Goal: Task Accomplishment & Management: Manage account settings

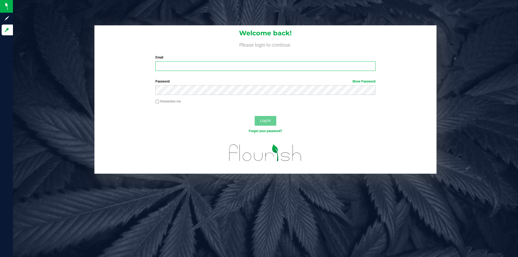
click at [198, 70] on input "Email" at bounding box center [265, 66] width 220 height 10
type input "l.peerless91@gmail.com"
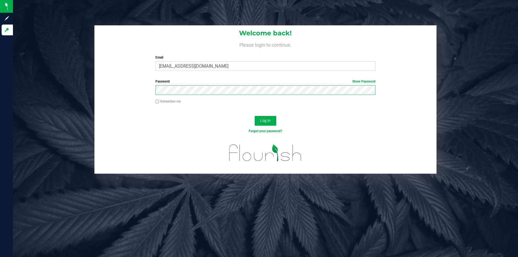
click at [254, 116] on button "Log In" at bounding box center [265, 121] width 22 height 10
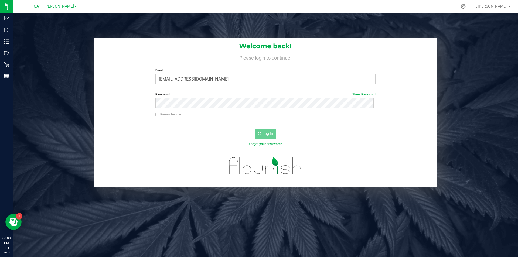
click at [28, 82] on div "Welcome back! Please login to continue. Email l.peerless91@gmail.com Required P…" at bounding box center [265, 112] width 513 height 148
click at [80, 33] on div "Welcome back! Please login to continue. Email l.peerless91@gmail.com Required P…" at bounding box center [265, 141] width 505 height 257
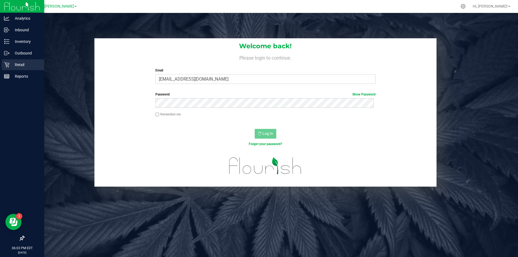
click at [12, 63] on p "Retail" at bounding box center [25, 64] width 32 height 6
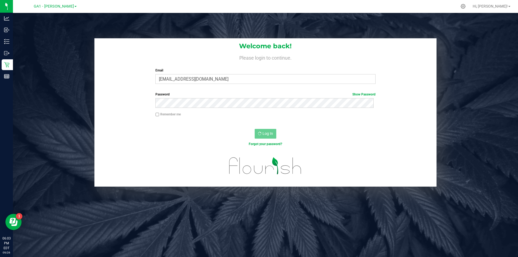
drag, startPoint x: 75, startPoint y: 82, endPoint x: 74, endPoint y: 90, distance: 8.1
click at [75, 84] on div "Welcome back! Please login to continue. Email l.peerless91@gmail.com Required P…" at bounding box center [265, 112] width 513 height 148
click at [284, 188] on div "Welcome back! Please login to continue. Email l.peerless91@gmail.com Required P…" at bounding box center [265, 141] width 505 height 257
click at [68, 33] on div "Welcome back! Please login to continue. Email l.peerless91@gmail.com Required P…" at bounding box center [265, 141] width 505 height 257
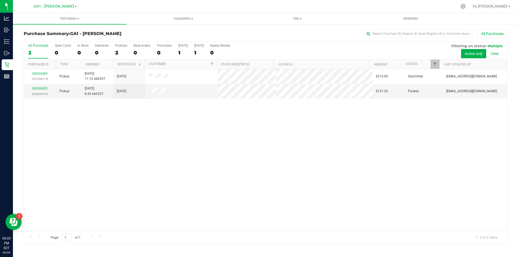
click at [163, 180] on div "00030409 (327998713) Pickup 9/26/2025 11:10 AM EDT 9/27/2025 $216.00 Submitted …" at bounding box center [265, 150] width 482 height 162
click at [156, 153] on div "00030409 (327998713) Pickup 9/26/2025 11:10 AM EDT 9/27/2025 $216.00 Submitted …" at bounding box center [265, 150] width 482 height 162
click at [221, 138] on div "00030409 (327998713) Pickup 9/26/2025 11:10 AM EDT 9/27/2025 $216.00 Submitted …" at bounding box center [265, 150] width 482 height 162
click at [295, 19] on span "Tills" at bounding box center [296, 18] width 113 height 5
click at [273, 30] on span "Manage tills" at bounding box center [258, 32] width 36 height 5
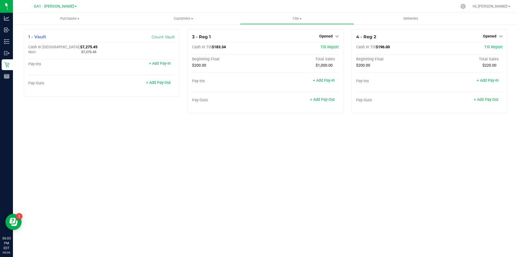
click at [208, 137] on div "Purchases Summary of purchases Fulfillment All purchases Customers All customer…" at bounding box center [265, 135] width 505 height 244
click at [184, 158] on div "Purchases Summary of purchases Fulfillment All purchases Customers All customer…" at bounding box center [265, 135] width 505 height 244
click at [245, 135] on div "Purchases Summary of purchases Fulfillment All purchases Customers All customer…" at bounding box center [265, 135] width 505 height 244
click at [290, 174] on div "Purchases Summary of purchases Fulfillment All purchases Customers All customer…" at bounding box center [265, 135] width 505 height 244
click at [293, 168] on div "Purchases Summary of purchases Fulfillment All purchases Customers All customer…" at bounding box center [265, 135] width 505 height 244
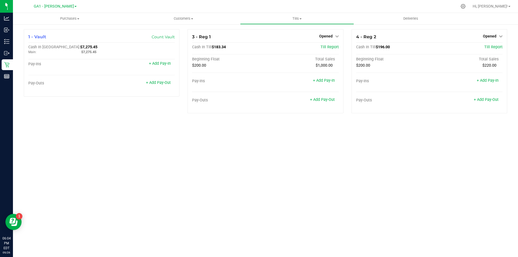
click at [319, 166] on div "Purchases Summary of purchases Fulfillment All purchases Customers All customer…" at bounding box center [265, 135] width 505 height 244
click at [320, 153] on div "Purchases Summary of purchases Fulfillment All purchases Customers All customer…" at bounding box center [265, 135] width 505 height 244
drag, startPoint x: 303, startPoint y: 144, endPoint x: 304, endPoint y: 132, distance: 11.9
click at [303, 145] on div "Purchases Summary of purchases Fulfillment All purchases Customers All customer…" at bounding box center [265, 135] width 505 height 244
click at [325, 34] on span "Opened" at bounding box center [325, 36] width 13 height 4
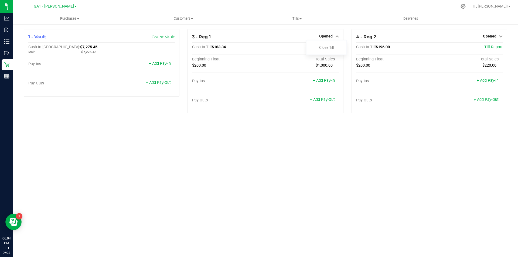
click at [309, 185] on div "Purchases Summary of purchases Fulfillment All purchases Customers All customer…" at bounding box center [265, 135] width 505 height 244
click at [307, 147] on div "Purchases Summary of purchases Fulfillment All purchases Customers All customer…" at bounding box center [265, 135] width 505 height 244
click at [326, 140] on div "Purchases Summary of purchases Fulfillment All purchases Customers All customer…" at bounding box center [265, 135] width 505 height 244
drag, startPoint x: 303, startPoint y: 169, endPoint x: 26, endPoint y: 1, distance: 323.5
click at [300, 167] on div "Purchases Summary of purchases Fulfillment All purchases Customers All customer…" at bounding box center [265, 135] width 505 height 244
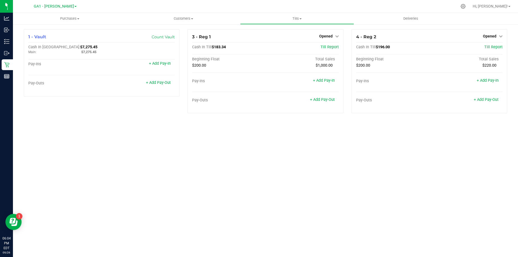
click at [235, 134] on div "Purchases Summary of purchases Fulfillment All purchases Customers All customer…" at bounding box center [265, 135] width 505 height 244
click at [276, 149] on div "Purchases Summary of purchases Fulfillment All purchases Customers All customer…" at bounding box center [265, 135] width 505 height 244
click at [488, 81] on link "+ Add Pay-In" at bounding box center [487, 80] width 22 height 5
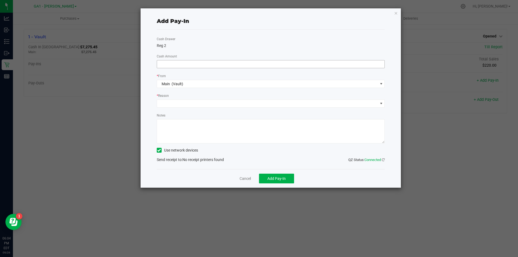
click at [239, 64] on input at bounding box center [270, 64] width 227 height 8
type input "$4.00"
click at [266, 99] on span at bounding box center [271, 103] width 228 height 8
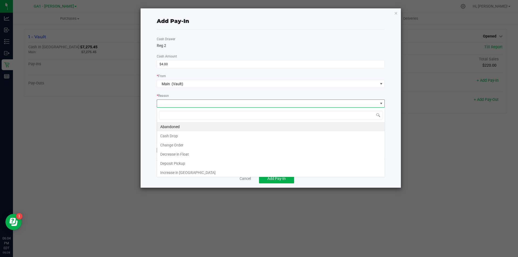
scroll to position [8, 228]
click at [230, 157] on li "Decrease in Float" at bounding box center [270, 154] width 227 height 9
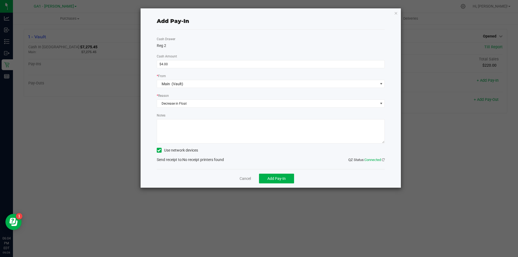
click at [302, 132] on textarea "Notes" at bounding box center [271, 131] width 228 height 24
click at [156, 150] on div "Add Pay-In Cash Drawer Reg 2 Cash Amount $4.00 * From Main (Vault) * Reason Dec…" at bounding box center [270, 97] width 260 height 179
click at [157, 150] on span at bounding box center [159, 150] width 5 height 5
click at [0, 0] on input "Use network devices" at bounding box center [0, 0] width 0 height 0
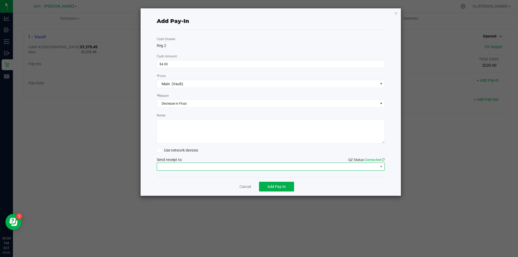
click at [182, 168] on span at bounding box center [267, 167] width 221 height 8
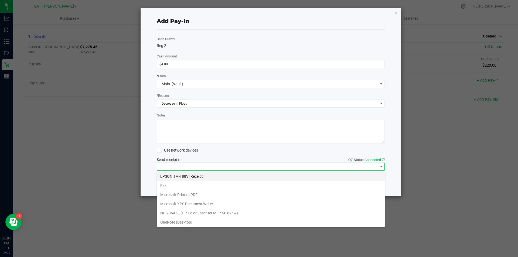
click at [182, 176] on Receipt "EPSON TM-T88VI Receipt" at bounding box center [270, 176] width 227 height 9
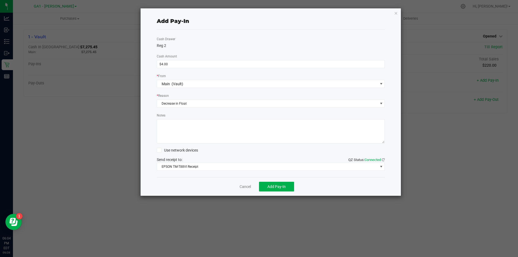
click at [462, 134] on ngb-modal-window "Add Pay-In Cash Drawer Reg 2 Cash Amount $4.00 * From Main (Vault) * Reason Dec…" at bounding box center [261, 128] width 522 height 257
click at [286, 186] on button "Add Pay-In" at bounding box center [276, 187] width 35 height 10
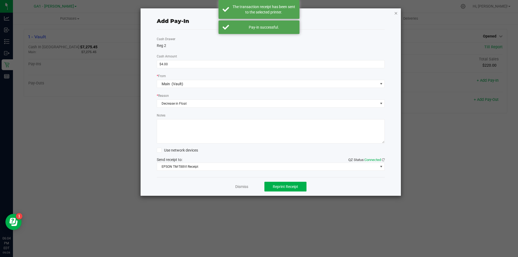
click at [396, 12] on icon "button" at bounding box center [396, 13] width 4 height 6
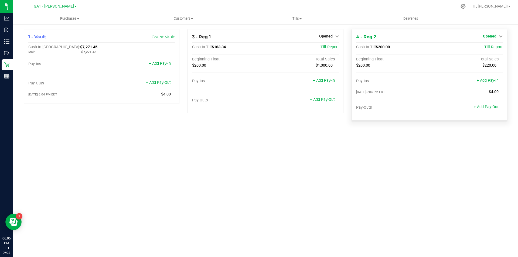
click at [491, 37] on span "Opened" at bounding box center [488, 36] width 13 height 4
click at [485, 48] on link "Close Till" at bounding box center [489, 47] width 15 height 4
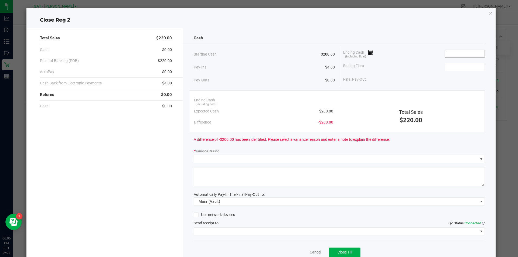
click at [464, 53] on input at bounding box center [464, 54] width 40 height 8
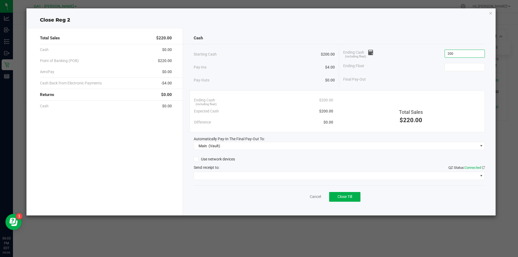
type input "$200.00"
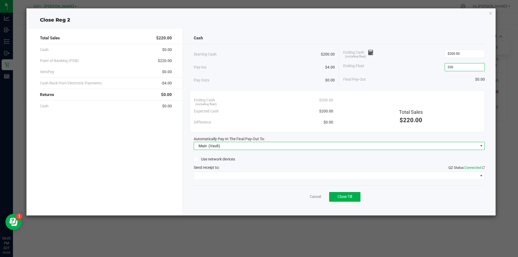
type input "$200.00"
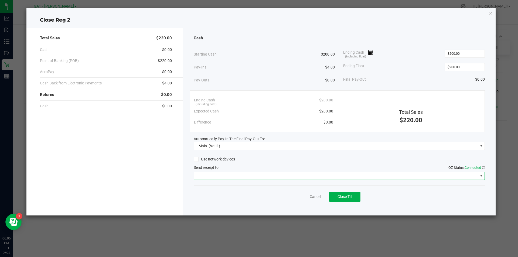
click at [294, 179] on span at bounding box center [336, 176] width 284 height 8
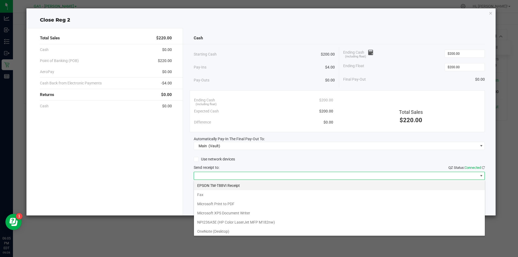
scroll to position [8, 291]
click at [280, 184] on Receipt "EPSON TM-T88VI Receipt" at bounding box center [339, 185] width 291 height 9
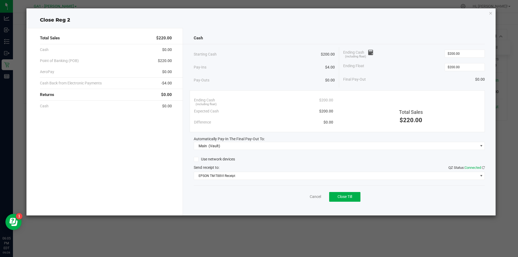
click at [284, 199] on div "Cancel Close Till" at bounding box center [339, 195] width 291 height 21
click at [356, 198] on button "Close Till" at bounding box center [344, 197] width 31 height 10
click at [205, 27] on div "Total Sales $220.00 Cash $0.00 Point of Banking (POB) $220.00 AeroPay $0.00 Cas…" at bounding box center [260, 120] width 469 height 192
click at [490, 13] on icon "button" at bounding box center [490, 13] width 4 height 6
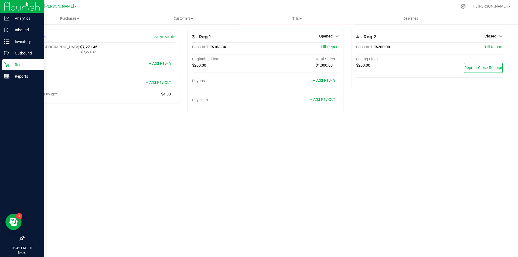
click at [22, 60] on div "Retail" at bounding box center [23, 64] width 43 height 11
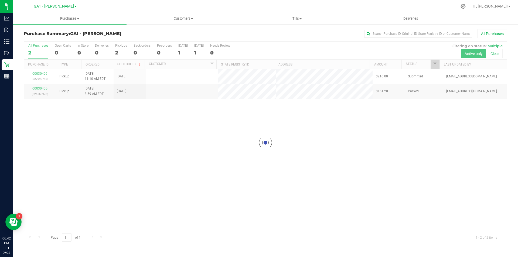
click at [240, 200] on div "Loading... 00030409 (327998713) Pickup 9/26/2025 11:10 AM EDT 9/27/2025 $216.00…" at bounding box center [265, 150] width 482 height 162
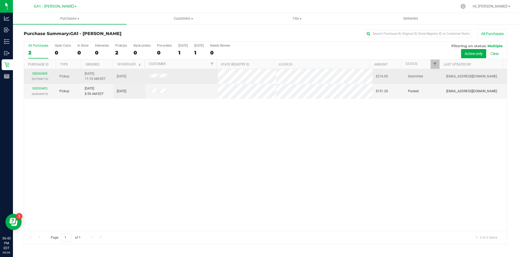
click at [156, 78] on span at bounding box center [158, 76] width 19 height 5
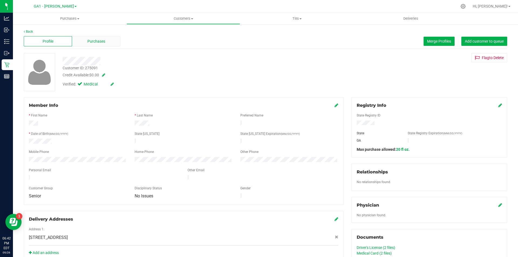
click at [95, 46] on div "Purchases" at bounding box center [96, 41] width 48 height 10
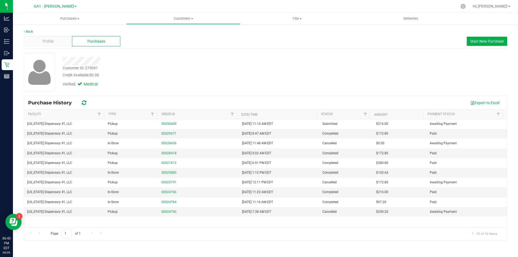
click at [188, 59] on div at bounding box center [181, 61] width 246 height 8
click at [216, 87] on div "Verified: Medical" at bounding box center [181, 84] width 246 height 12
drag, startPoint x: 334, startPoint y: 58, endPoint x: 329, endPoint y: 57, distance: 4.6
click at [329, 57] on div "Customer ID: 275091 Credit Available: $0.00 Verified: Medical" at bounding box center [265, 72] width 491 height 38
click at [187, 21] on span "Customers" at bounding box center [183, 18] width 113 height 5
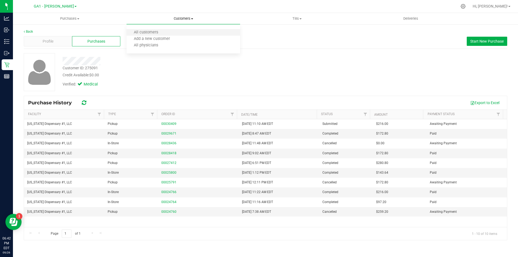
click at [175, 31] on li "All customers" at bounding box center [182, 32] width 113 height 6
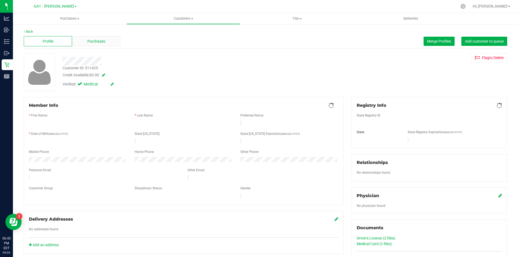
click at [91, 37] on div "Purchases" at bounding box center [96, 41] width 48 height 10
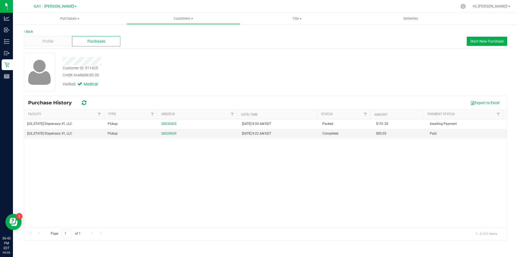
click at [284, 47] on div "Profile Purchases Start New Purchase" at bounding box center [265, 41] width 483 height 15
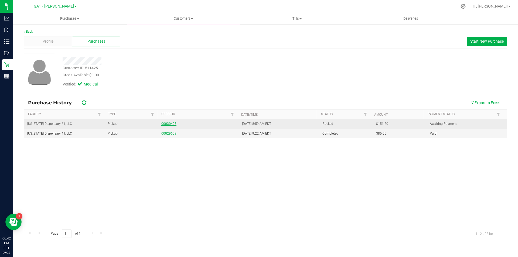
click at [170, 122] on link "00030405" at bounding box center [168, 124] width 15 height 4
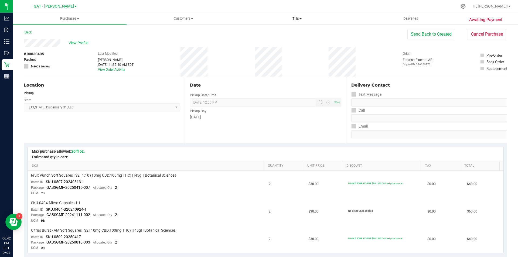
click at [243, 23] on uib-tab-heading "Tills Manage tills Reconcile e-payments" at bounding box center [296, 18] width 113 height 11
click at [76, 16] on uib-tab-heading "Purchases Summary of purchases Fulfillment All purchases" at bounding box center [69, 18] width 113 height 11
click at [68, 34] on li "Summary of purchases" at bounding box center [69, 32] width 113 height 6
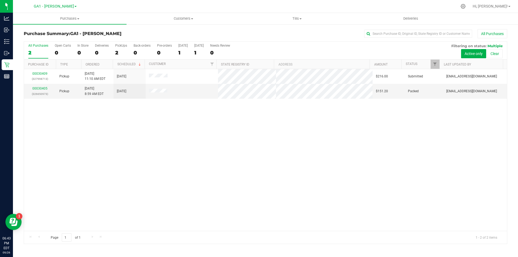
click at [103, 140] on div "00030409 (327998713) Pickup 9/26/2025 11:10 AM EDT 9/27/2025 $216.00 Submitted …" at bounding box center [265, 150] width 482 height 162
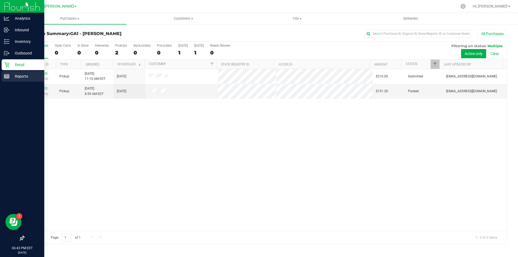
click at [18, 77] on p "Reports" at bounding box center [25, 76] width 32 height 6
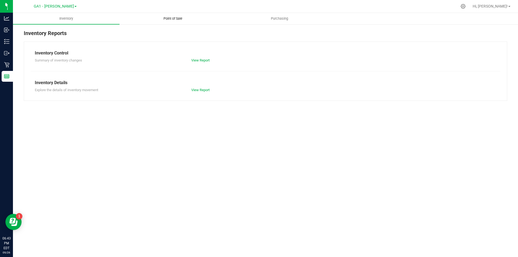
click at [171, 19] on span "Point of Sale" at bounding box center [172, 18] width 33 height 5
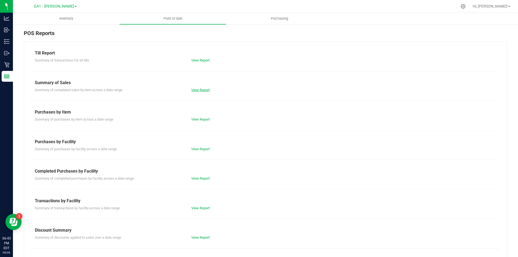
click at [200, 89] on link "View Report" at bounding box center [200, 90] width 18 height 4
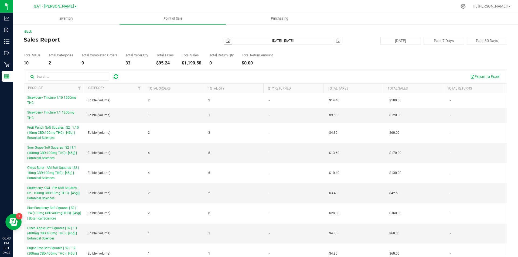
click at [228, 43] on span "select" at bounding box center [228, 41] width 8 height 8
click at [232, 70] on link "1" at bounding box center [234, 70] width 8 height 8
type input "2025-09-01"
type input "Sep 1, 2025 - Sep 26, 2025"
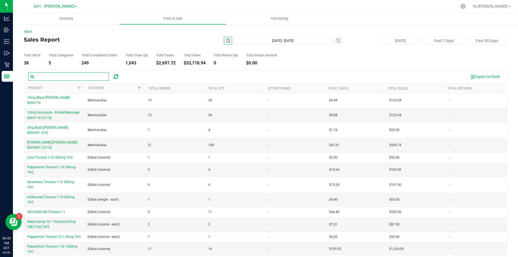
click at [87, 77] on input "text" at bounding box center [68, 77] width 81 height 8
type input "i"
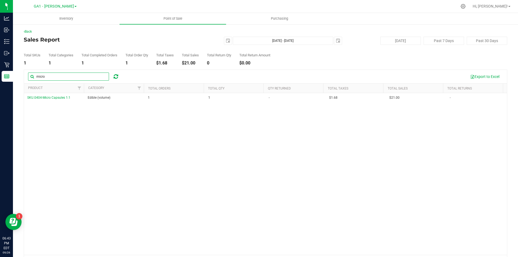
type input "micro"
click at [116, 147] on div "SKU.0404-Micro Capsules 1:1 Edible (volume) 1 1 - $1.68 $21.00 -" at bounding box center [265, 174] width 482 height 162
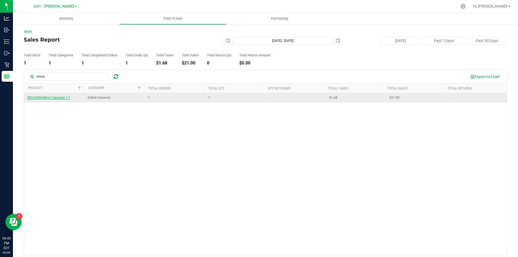
click at [51, 97] on span "SKU.0404-Micro Capsules 1:1" at bounding box center [48, 98] width 43 height 4
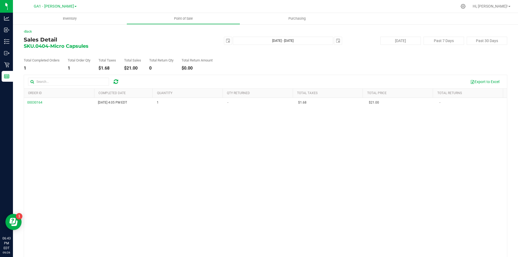
click at [170, 147] on div "00030164 Sep 21, 2025 4:05 PM EDT 1 - $1.68 $21.00 -" at bounding box center [265, 179] width 482 height 162
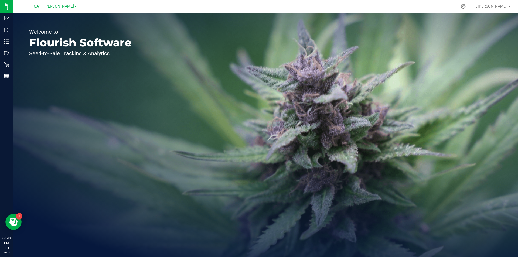
click at [146, 80] on div "Welcome to Flourish Software Seed-to-Sale Tracking & Analytics" at bounding box center [80, 135] width 135 height 244
drag, startPoint x: 122, startPoint y: 59, endPoint x: 50, endPoint y: 63, distance: 71.3
click at [117, 60] on div "Welcome to Flourish Software Seed-to-Sale Tracking & Analytics" at bounding box center [80, 135] width 135 height 244
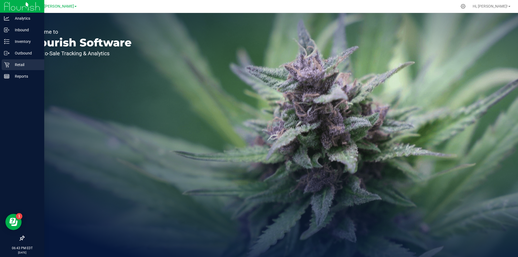
click at [11, 64] on p "Retail" at bounding box center [25, 64] width 32 height 6
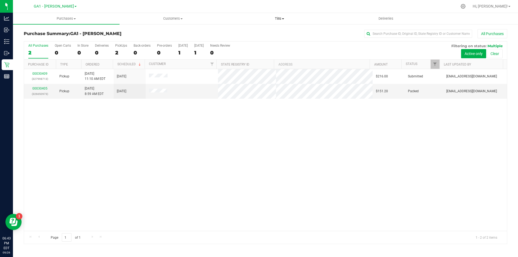
click at [281, 19] on span "Tills" at bounding box center [279, 18] width 106 height 5
click at [262, 30] on li "Manage tills" at bounding box center [279, 32] width 106 height 6
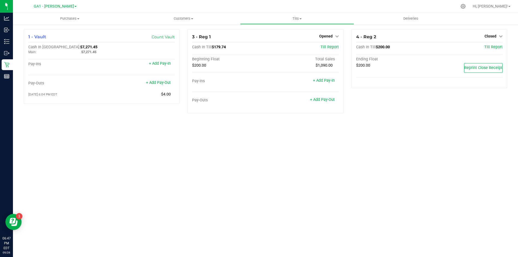
click at [261, 215] on div "Purchases Summary of purchases Fulfillment All purchases Customers All customer…" at bounding box center [265, 135] width 505 height 244
click at [257, 208] on div "Purchases Summary of purchases Fulfillment All purchases Customers All customer…" at bounding box center [265, 135] width 505 height 244
click at [270, 188] on div "Purchases Summary of purchases Fulfillment All purchases Customers All customer…" at bounding box center [265, 135] width 505 height 244
click at [249, 184] on div "Purchases Summary of purchases Fulfillment All purchases Customers All customer…" at bounding box center [265, 135] width 505 height 244
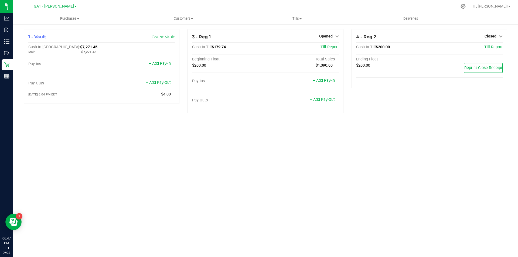
click at [84, 139] on div "Purchases Summary of purchases Fulfillment All purchases Customers All customer…" at bounding box center [265, 135] width 505 height 244
click at [324, 35] on span "Opened" at bounding box center [325, 36] width 13 height 4
click at [339, 186] on div "Purchases Summary of purchases Fulfillment All purchases Customers All customer…" at bounding box center [265, 135] width 505 height 244
click at [312, 128] on div "Purchases Summary of purchases Fulfillment All purchases Customers All customer…" at bounding box center [265, 135] width 505 height 244
click at [317, 78] on link "+ Add Pay-In" at bounding box center [324, 80] width 22 height 5
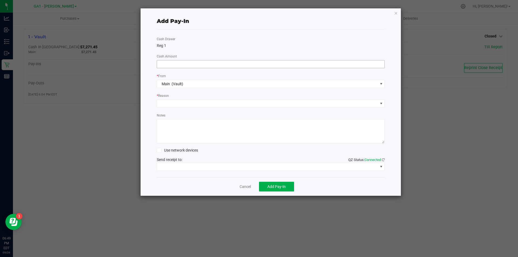
drag, startPoint x: 244, startPoint y: 57, endPoint x: 243, endPoint y: 61, distance: 3.3
click at [244, 59] on div "Cash Drawer Reg 1 Cash Amount * From Main (Vault) * Reason Notes Use network de…" at bounding box center [271, 103] width 228 height 147
click at [244, 64] on input at bounding box center [270, 64] width 227 height 8
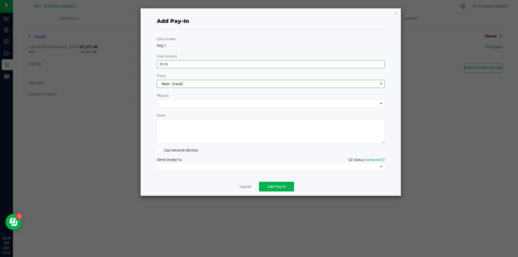
type input "$20.26"
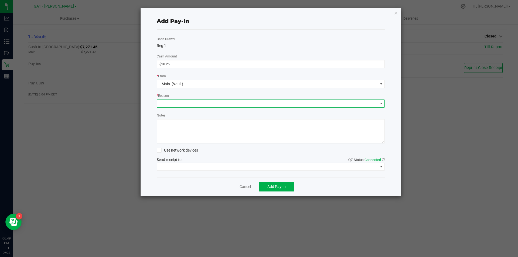
click at [380, 105] on span at bounding box center [381, 103] width 4 height 4
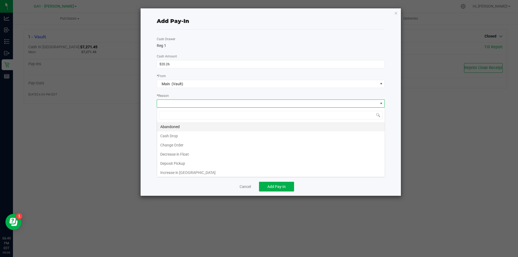
scroll to position [8, 228]
click at [283, 154] on li "Decrease in Float" at bounding box center [270, 154] width 227 height 9
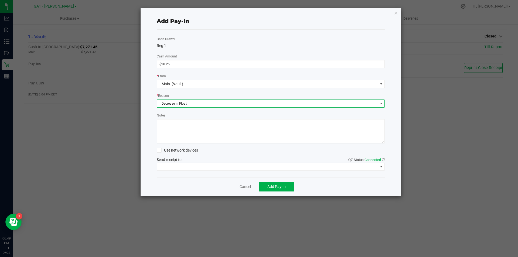
click at [248, 127] on textarea "Notes" at bounding box center [271, 131] width 228 height 24
click at [246, 166] on span at bounding box center [267, 167] width 221 height 8
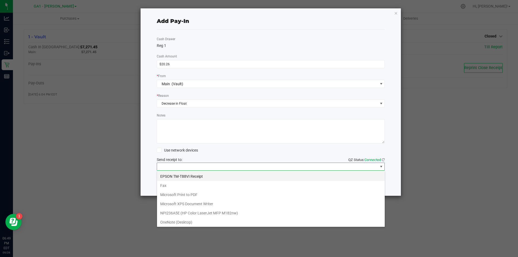
click at [243, 175] on Receipt "EPSON TM-T88VI Receipt" at bounding box center [270, 176] width 227 height 9
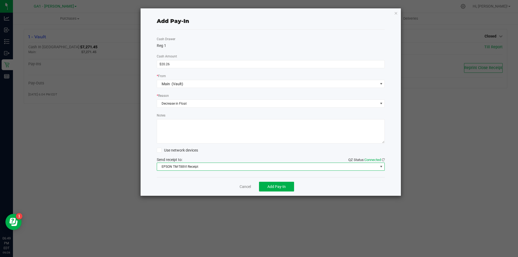
click at [365, 186] on div "Cancel Add Pay-In" at bounding box center [271, 186] width 228 height 19
click at [284, 186] on span "Add Pay-In" at bounding box center [276, 186] width 18 height 4
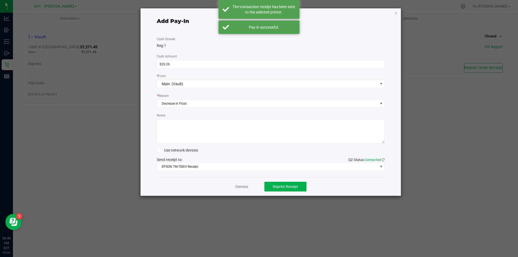
click at [481, 256] on ngb-modal-window "Add Pay-In Cash Drawer Reg 1 Cash Amount $20.26 * From Main (Vault) * Reason De…" at bounding box center [261, 128] width 522 height 257
click at [397, 12] on icon "button" at bounding box center [396, 13] width 4 height 6
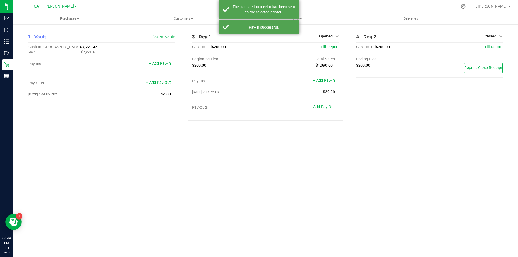
click at [407, 127] on div "1 - Vault Count Vault Cash In Vault: $7,271.45 Main: $7,271.45 Pay-Ins + Add Pa…" at bounding box center [265, 77] width 505 height 106
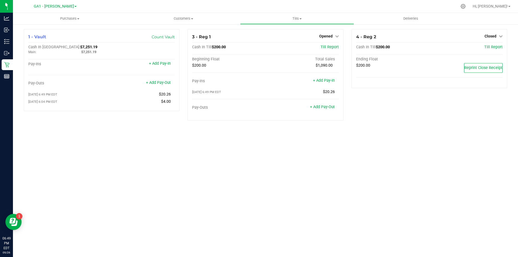
click at [391, 127] on div "1 - Vault Count Vault Cash In Vault: $7,251.19 Main: $7,251.19 Pay-Ins + Add Pa…" at bounding box center [265, 77] width 505 height 106
click at [334, 37] on link "Opened" at bounding box center [329, 36] width 20 height 4
click at [331, 46] on link "Close Till" at bounding box center [326, 47] width 15 height 4
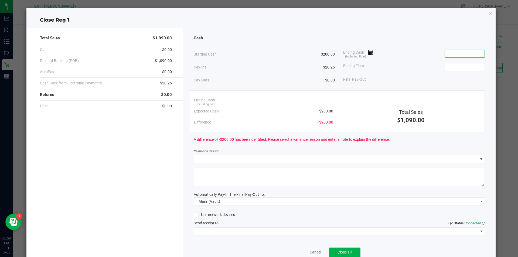
click at [459, 54] on input at bounding box center [464, 54] width 40 height 8
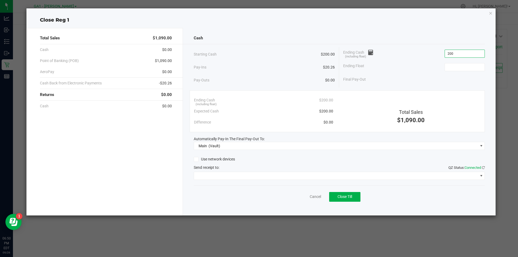
type input "$200.00"
click at [397, 60] on div "Ending Cash (including float) $200.00" at bounding box center [414, 53] width 142 height 13
click at [365, 170] on div "Use network devices Send receipt to: QZ Status: Connected" at bounding box center [339, 167] width 291 height 25
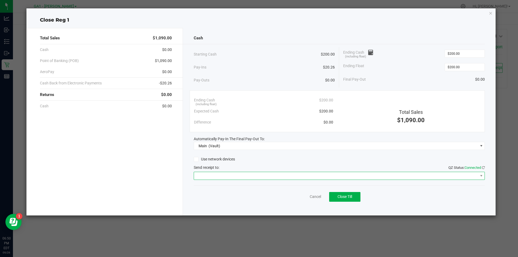
click at [364, 175] on span at bounding box center [336, 176] width 284 height 8
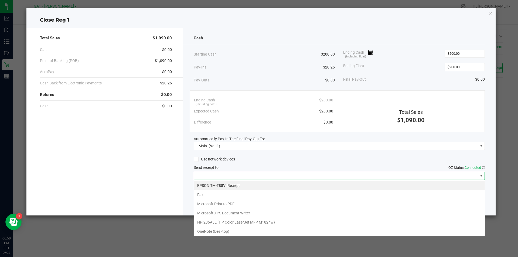
scroll to position [8, 291]
click at [310, 186] on Receipt "EPSON TM-T88VI Receipt" at bounding box center [339, 185] width 291 height 9
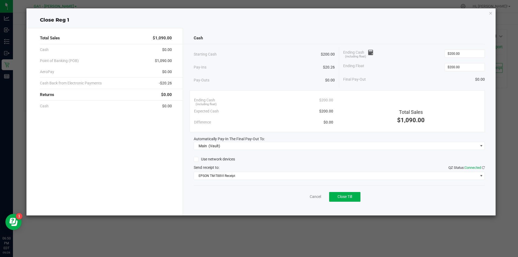
click at [317, 164] on div "Use network devices Send receipt to: QZ Status: Connected EPSON TM-T88VI Receipt" at bounding box center [339, 167] width 291 height 25
click at [353, 198] on button "Close Till" at bounding box center [344, 197] width 31 height 10
